Goal: Use online tool/utility: Utilize a website feature to perform a specific function

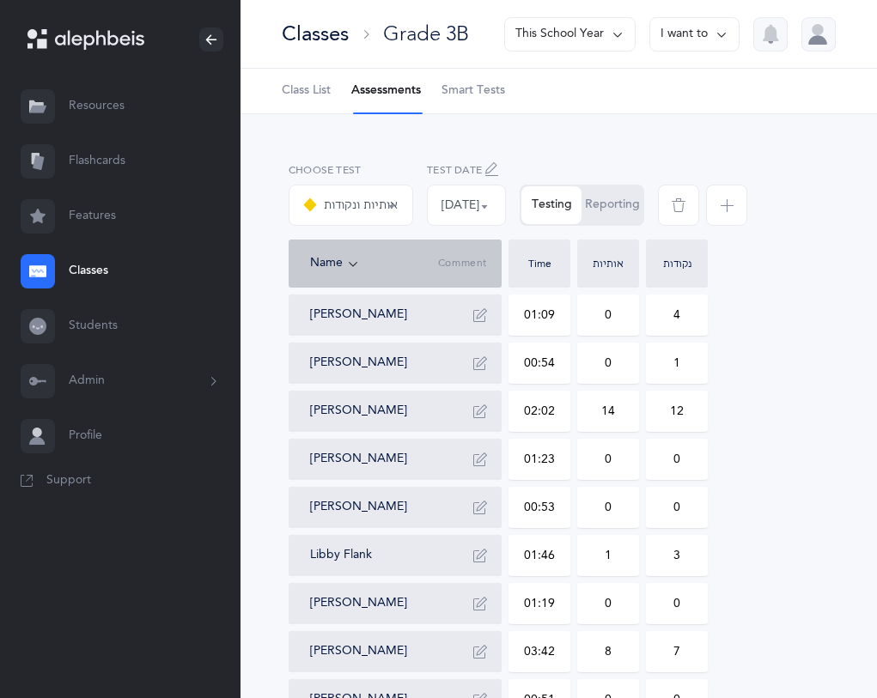
select select "9"
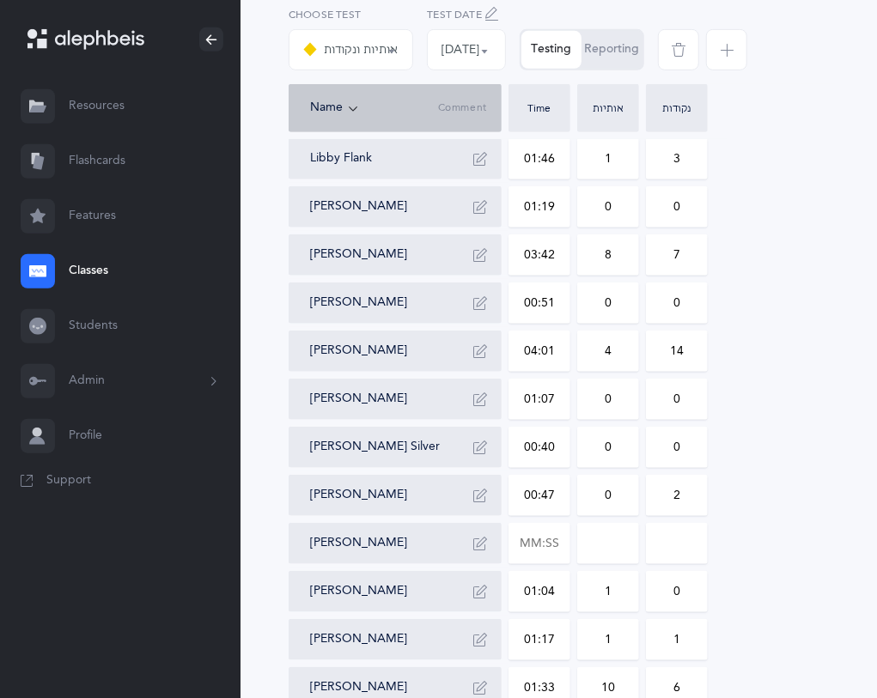
scroll to position [398, 0]
click at [554, 533] on input "text" at bounding box center [539, 542] width 60 height 39
type input "01:39"
type input "0"
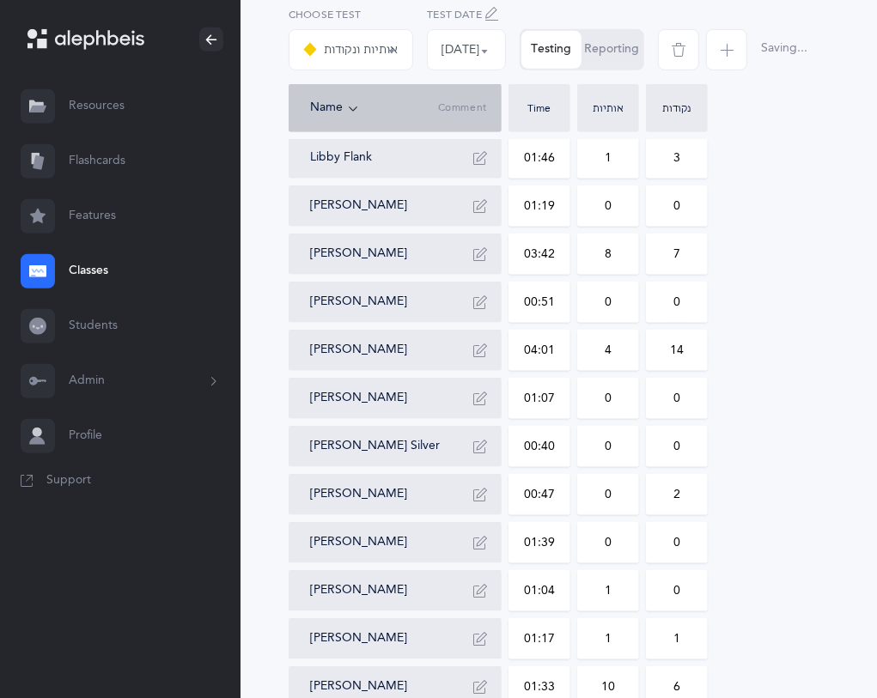
click at [705, 542] on input "0" at bounding box center [677, 542] width 60 height 39
click at [628, 38] on button "Reporting" at bounding box center [611, 50] width 61 height 38
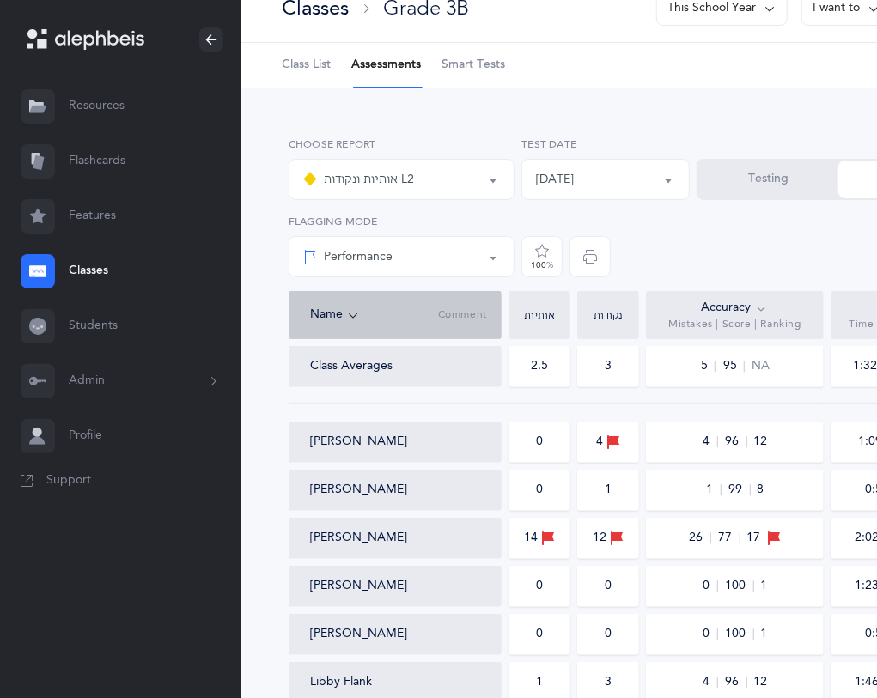
scroll to position [0, 0]
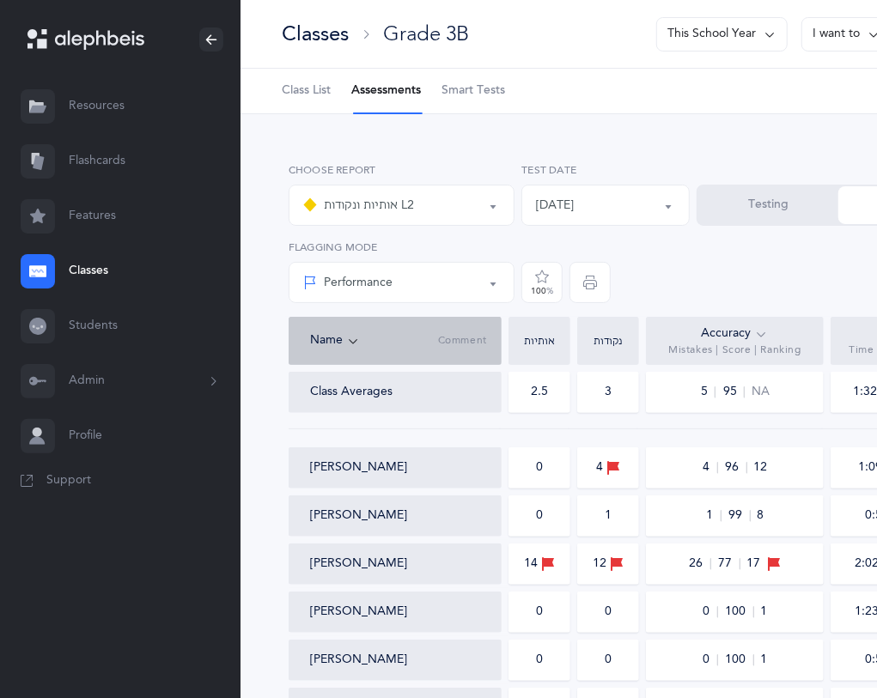
click at [483, 205] on div "אותיות ונקודות L2" at bounding box center [401, 205] width 197 height 29
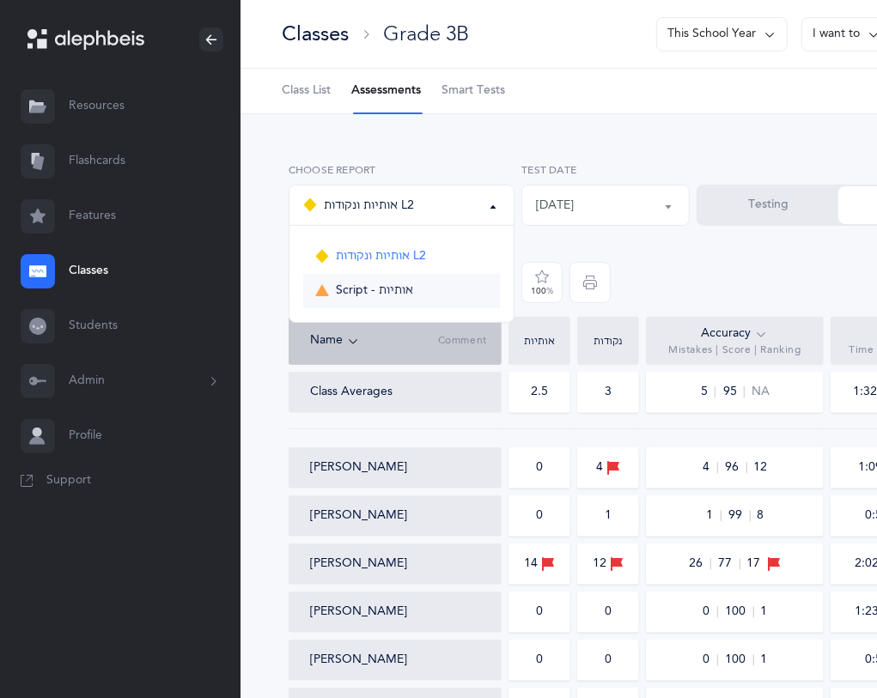
click at [444, 295] on link "Script - אותיות" at bounding box center [401, 291] width 197 height 34
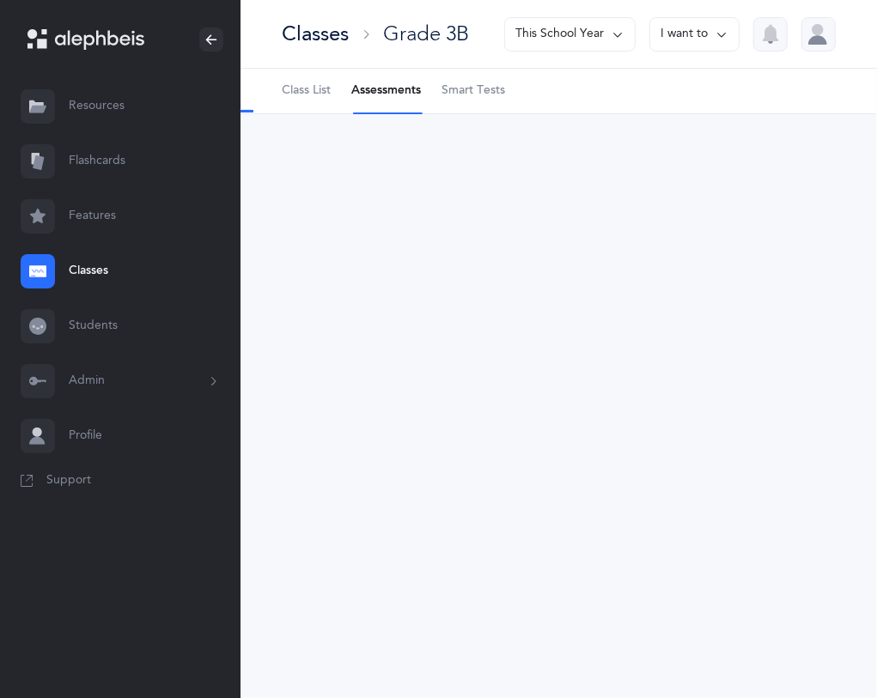
select select "36"
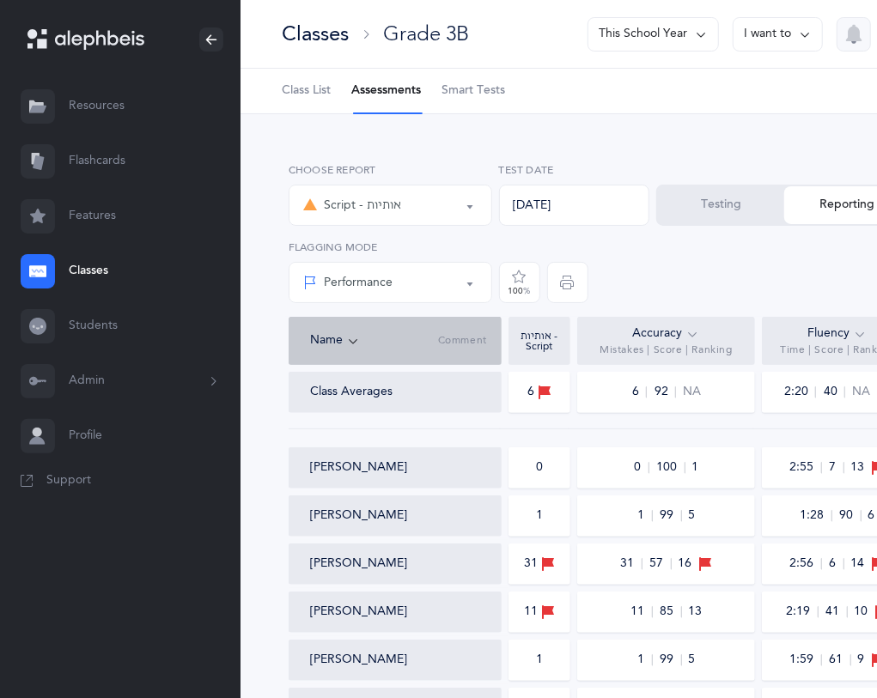
click at [760, 212] on button "Testing" at bounding box center [721, 205] width 126 height 38
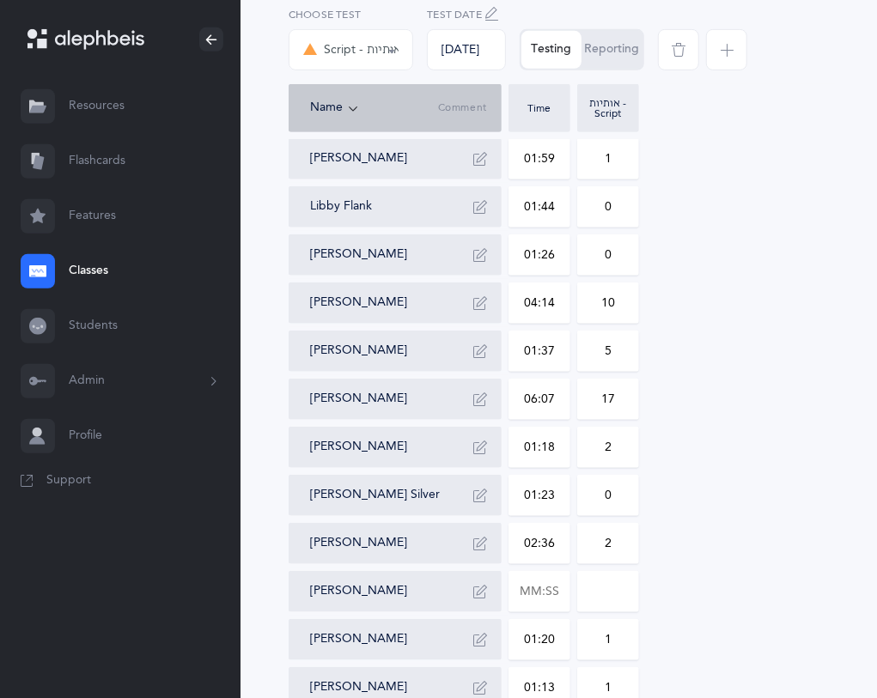
scroll to position [489, 0]
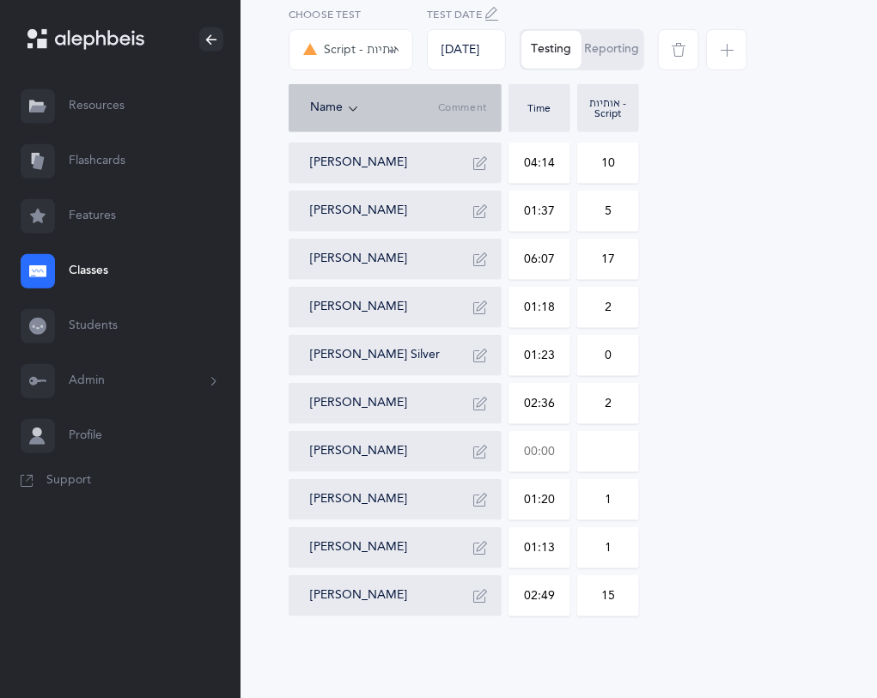
click at [560, 453] on input "text" at bounding box center [539, 451] width 60 height 39
type input "02:38"
click at [618, 457] on input "0" at bounding box center [608, 451] width 60 height 39
type input "013"
click at [601, 51] on button "Reporting" at bounding box center [611, 50] width 61 height 38
